Goal: Task Accomplishment & Management: Manage account settings

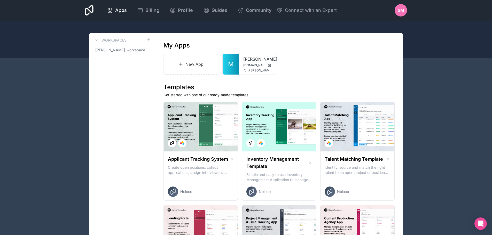
click at [404, 11] on div "SM" at bounding box center [401, 10] width 12 height 12
click at [297, 29] on div at bounding box center [246, 39] width 492 height 37
click at [147, 50] on icon at bounding box center [146, 50] width 1 height 1
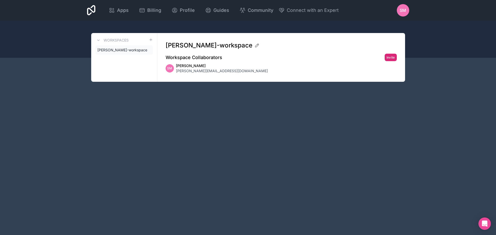
click at [392, 58] on button "Invite" at bounding box center [391, 57] width 12 height 7
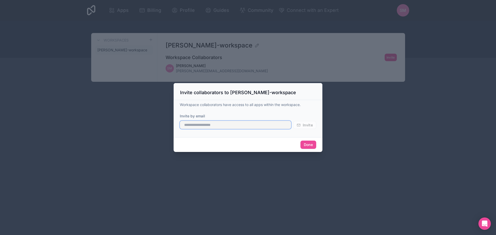
click at [243, 124] on input "text" at bounding box center [235, 125] width 111 height 8
type input "*"
type input "**********"
click at [313, 123] on button "Invite" at bounding box center [304, 125] width 23 height 8
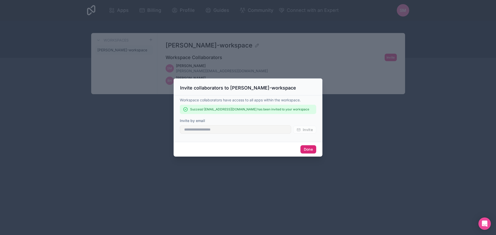
click at [308, 153] on button "Done" at bounding box center [308, 149] width 16 height 8
